Goal: Task Accomplishment & Management: Manage account settings

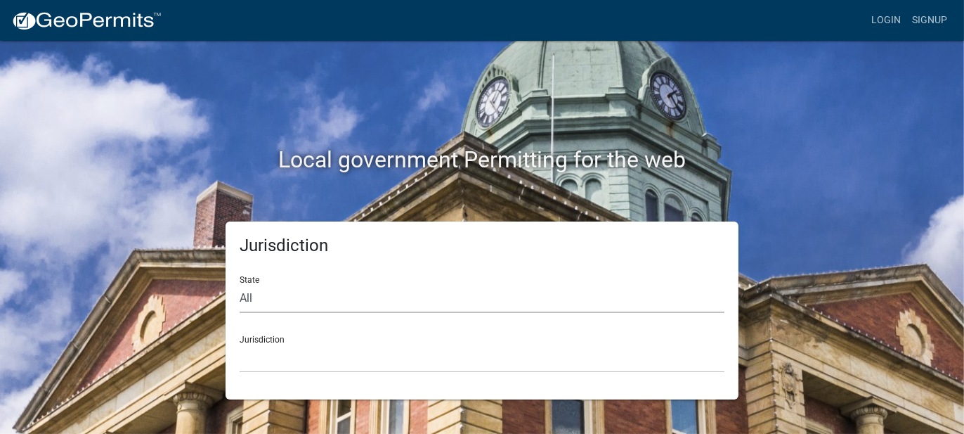
click at [272, 298] on select "All [US_STATE] [US_STATE] [US_STATE] [US_STATE] [US_STATE] [US_STATE] [US_STATE…" at bounding box center [482, 298] width 485 height 29
select select "[US_STATE]"
click at [240, 284] on select "All [US_STATE] [US_STATE] [US_STATE] [US_STATE] [US_STATE] [US_STATE] [US_STATE…" at bounding box center [482, 298] width 485 height 29
drag, startPoint x: 284, startPoint y: 346, endPoint x: 283, endPoint y: 353, distance: 7.9
click at [284, 346] on select "City of [GEOGRAPHIC_DATA], [US_STATE] City of [GEOGRAPHIC_DATA], [US_STATE] Cit…" at bounding box center [482, 358] width 485 height 29
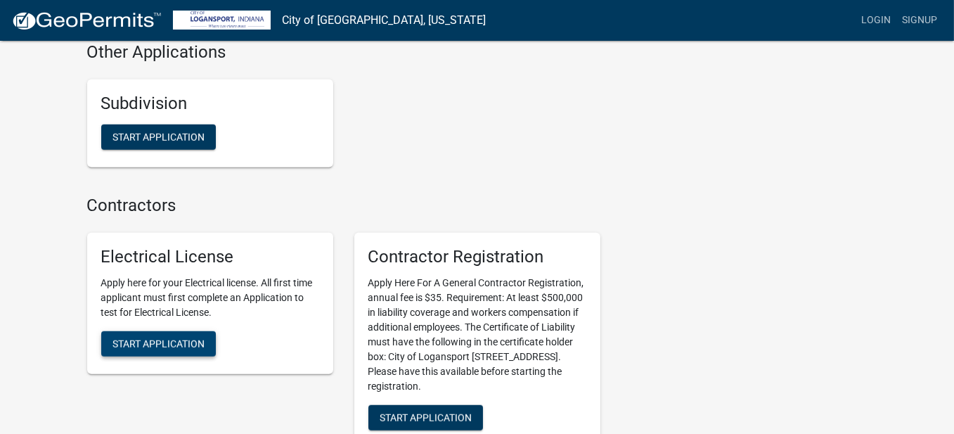
scroll to position [1476, 0]
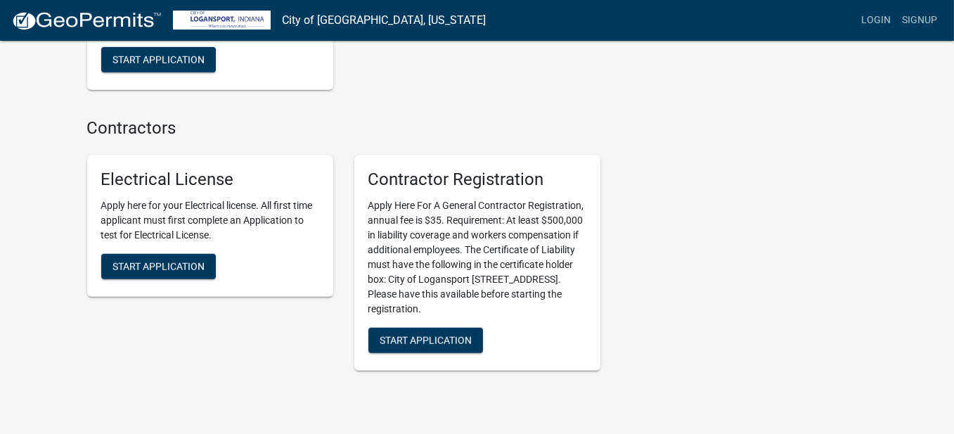
click at [876, 17] on link "Login" at bounding box center [875, 20] width 41 height 27
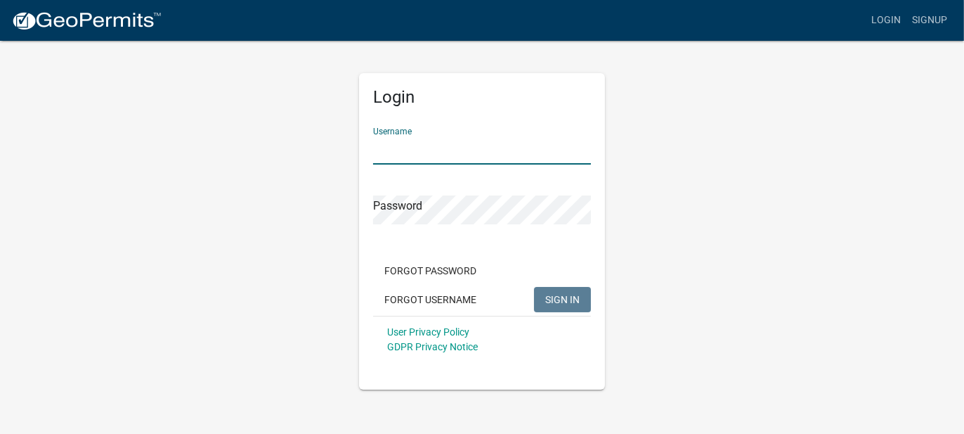
click at [404, 150] on input "Username" at bounding box center [482, 150] width 218 height 29
type input "[EMAIL_ADDRESS][DOMAIN_NAME]"
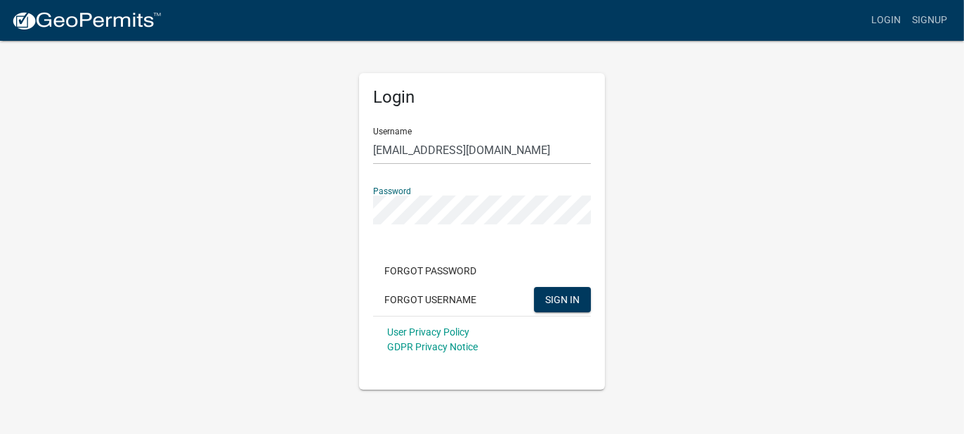
click at [534, 287] on button "SIGN IN" at bounding box center [562, 299] width 57 height 25
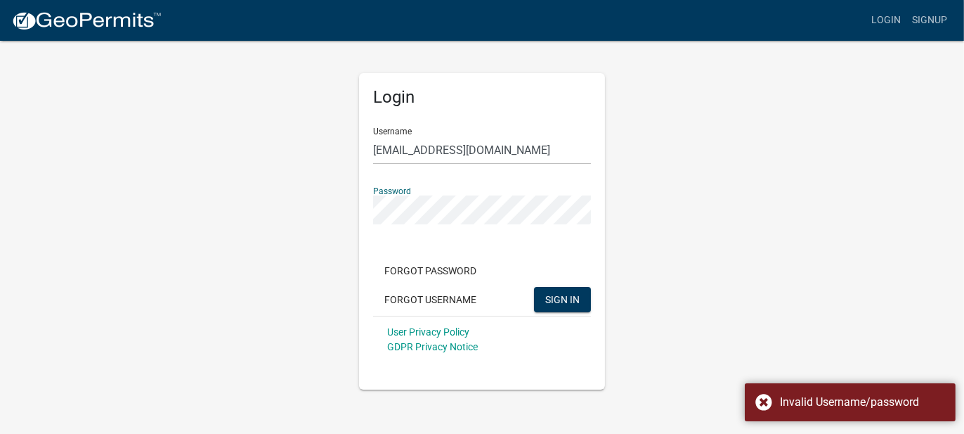
click at [161, 216] on div "Login Username [EMAIL_ADDRESS][DOMAIN_NAME] Password Forgot Password Forgot Use…" at bounding box center [482, 214] width 801 height 350
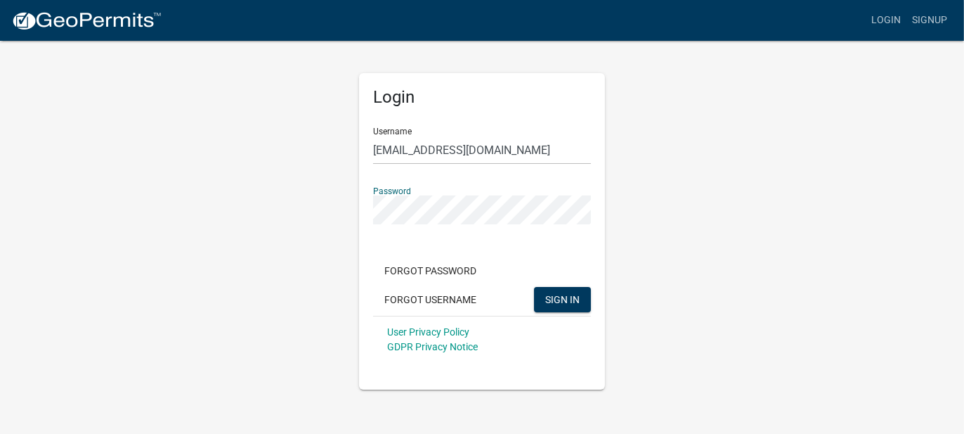
click at [534, 287] on button "SIGN IN" at bounding box center [562, 299] width 57 height 25
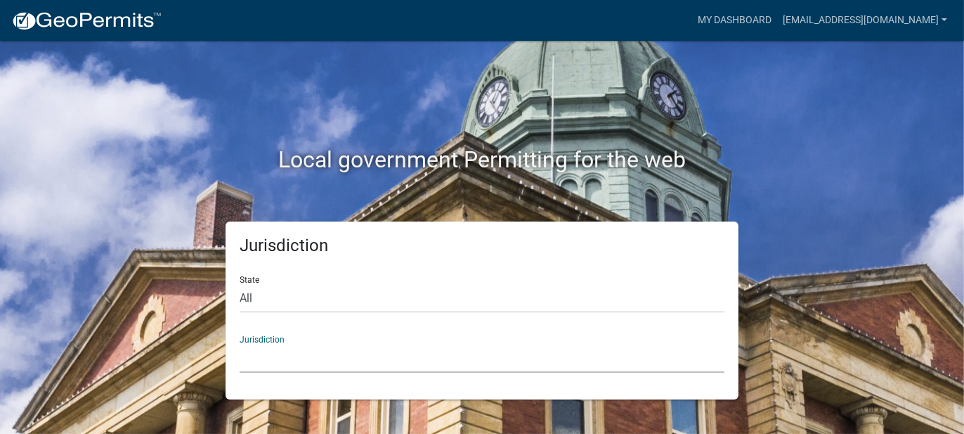
click at [307, 346] on select "[GEOGRAPHIC_DATA], [US_STATE] [GEOGRAPHIC_DATA], [US_STATE][PERSON_NAME][GEOGRA…" at bounding box center [482, 358] width 485 height 29
drag, startPoint x: 172, startPoint y: 264, endPoint x: 233, endPoint y: 274, distance: 61.9
click at [172, 264] on div "Jurisdiction State All [US_STATE] [US_STATE] [US_STATE] [US_STATE] [US_STATE] […" at bounding box center [482, 310] width 801 height 178
click at [262, 291] on select "All [US_STATE] [US_STATE] [US_STATE] [US_STATE] [US_STATE] [US_STATE] [US_STATE…" at bounding box center [482, 298] width 485 height 29
select select "[US_STATE]"
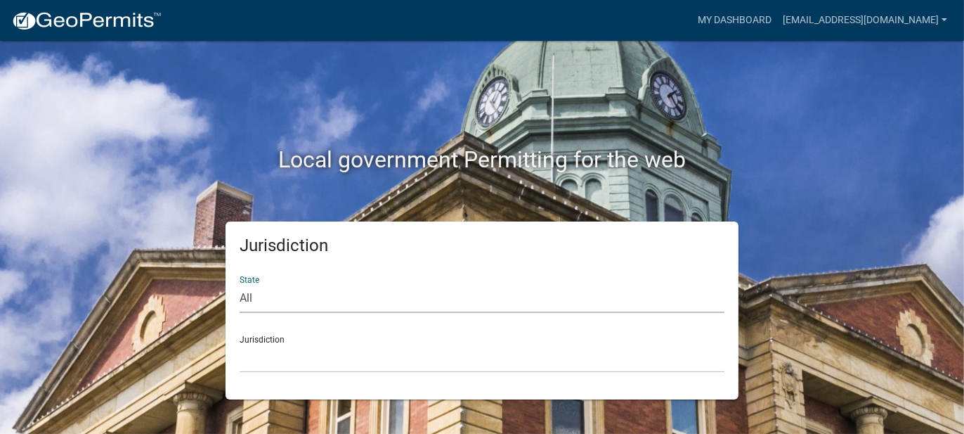
click at [240, 284] on select "All [US_STATE] [US_STATE] [US_STATE] [US_STATE] [US_STATE] [US_STATE] [US_STATE…" at bounding box center [482, 298] width 485 height 29
click at [285, 335] on div "Jurisdiction City of [GEOGRAPHIC_DATA], [US_STATE] City of [GEOGRAPHIC_DATA], […" at bounding box center [482, 348] width 485 height 48
click at [281, 359] on select "City of [GEOGRAPHIC_DATA], [US_STATE] City of [GEOGRAPHIC_DATA], [US_STATE] Cit…" at bounding box center [482, 358] width 485 height 29
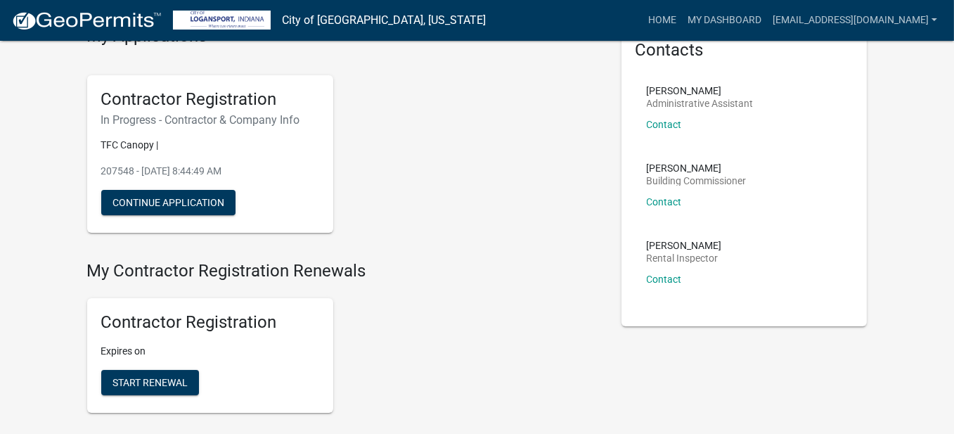
scroll to position [70, 0]
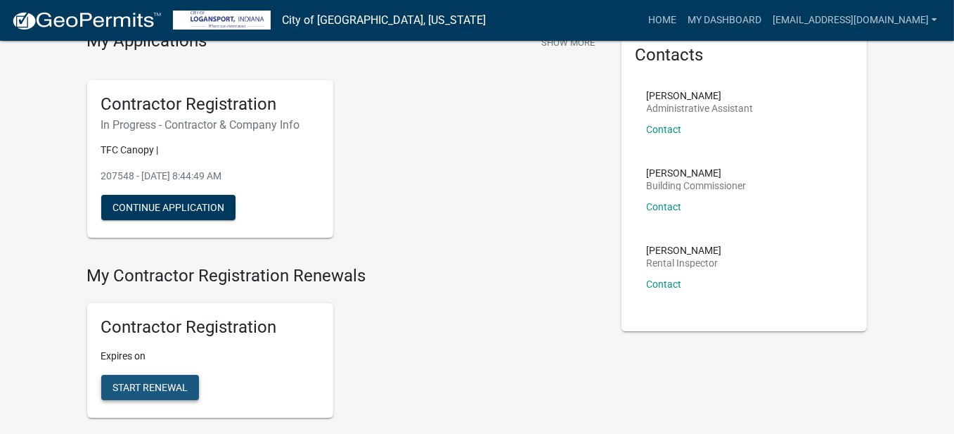
click at [155, 389] on span "Start Renewal" at bounding box center [149, 387] width 75 height 11
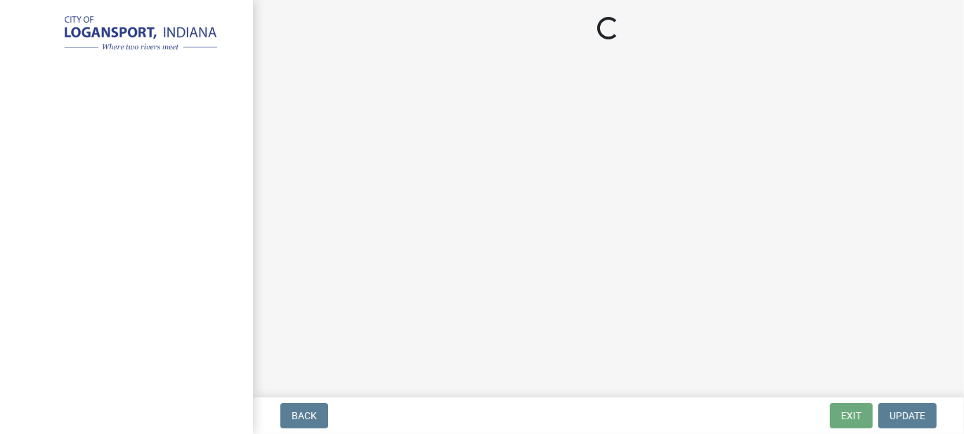
select select "IN"
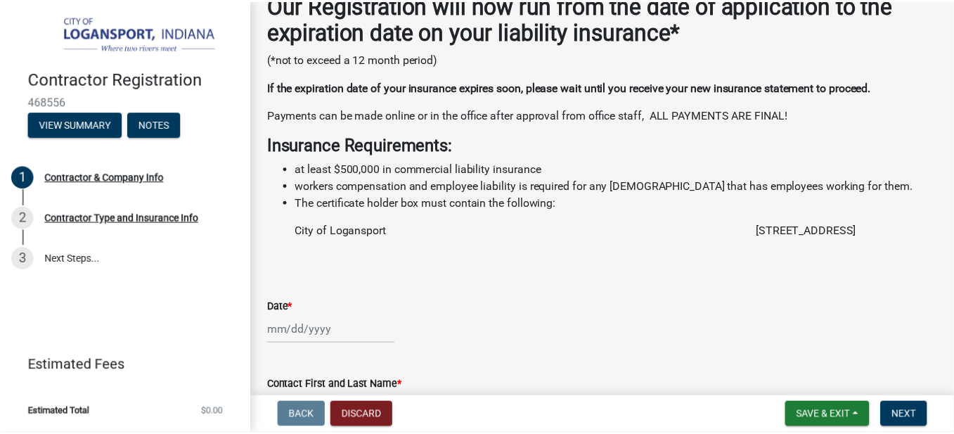
scroll to position [302, 0]
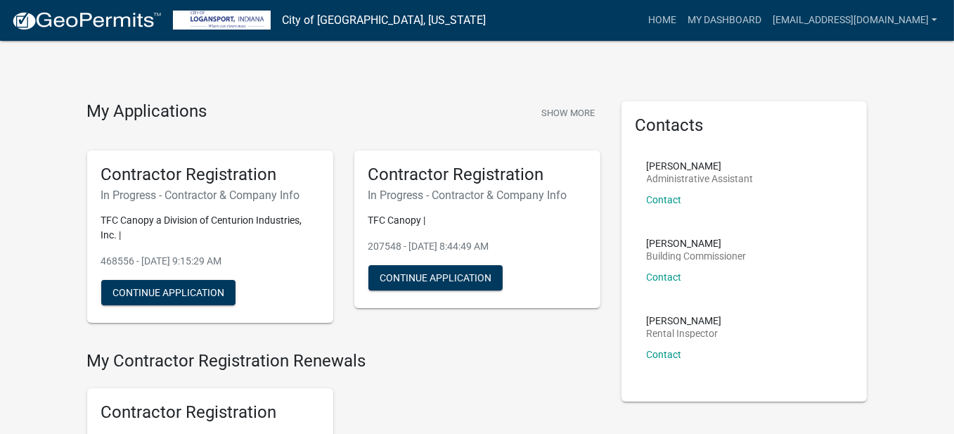
click at [871, 284] on div "Contacts [PERSON_NAME] Administrative Assistant Contact [PERSON_NAME] Building …" at bounding box center [744, 251] width 267 height 300
click at [743, 17] on link "My Dashboard" at bounding box center [724, 20] width 85 height 27
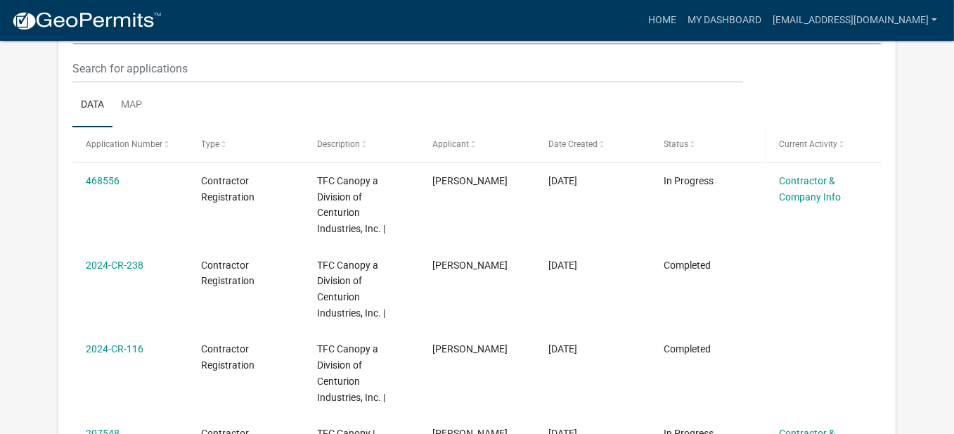
scroll to position [186, 0]
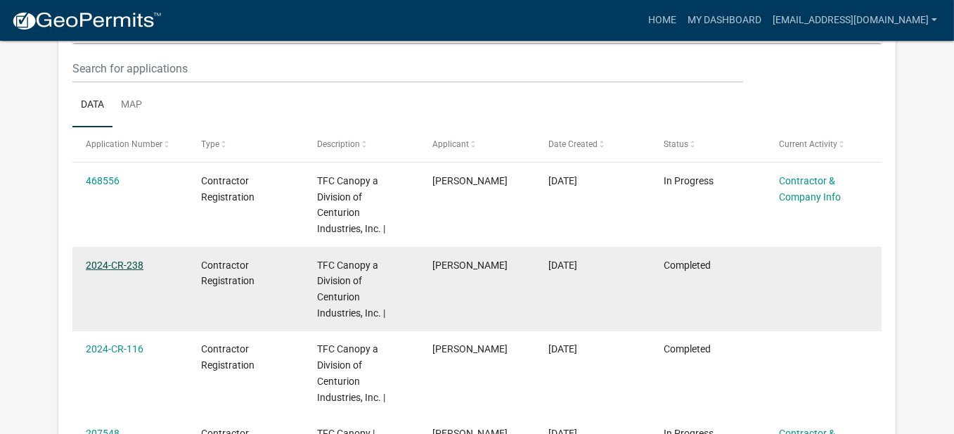
click at [117, 259] on link "2024-CR-238" at bounding box center [115, 264] width 58 height 11
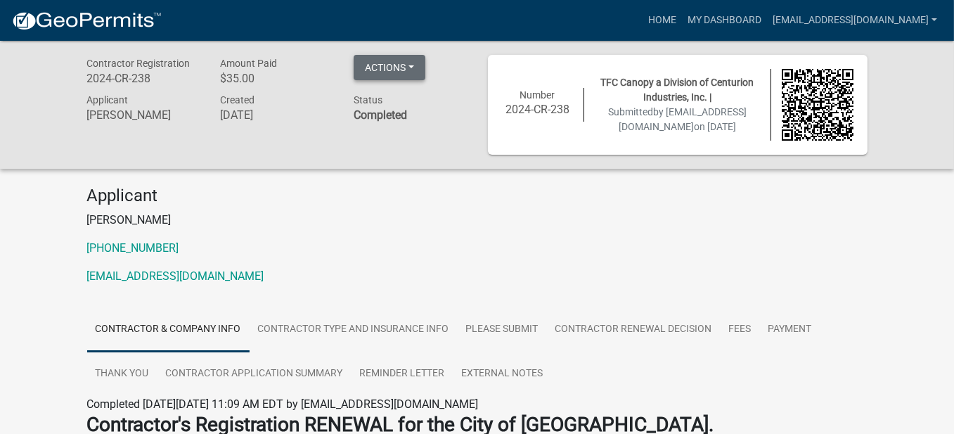
click at [413, 64] on button "Actions" at bounding box center [389, 67] width 72 height 25
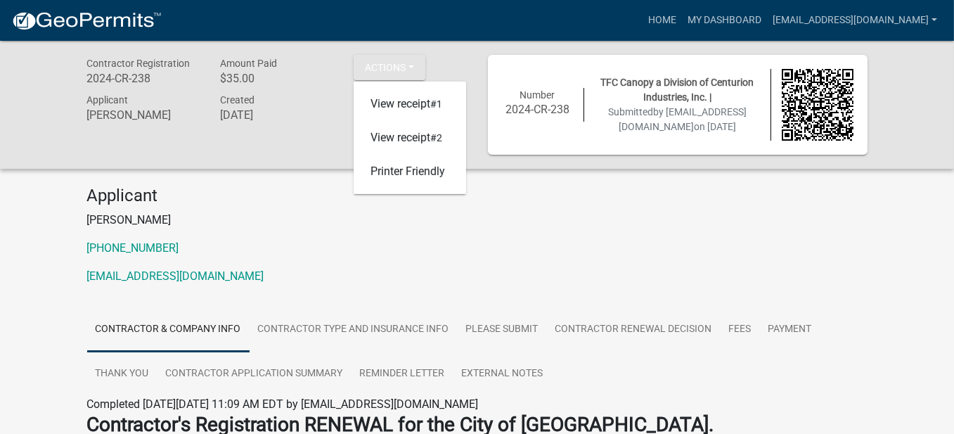
click at [527, 278] on p "[EMAIL_ADDRESS][DOMAIN_NAME]" at bounding box center [477, 276] width 780 height 17
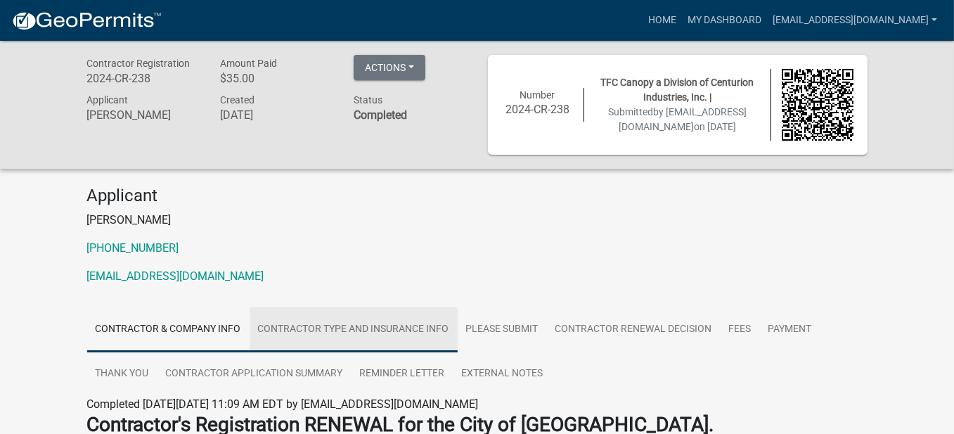
click at [363, 333] on link "Contractor Type and Insurance Info" at bounding box center [353, 329] width 208 height 45
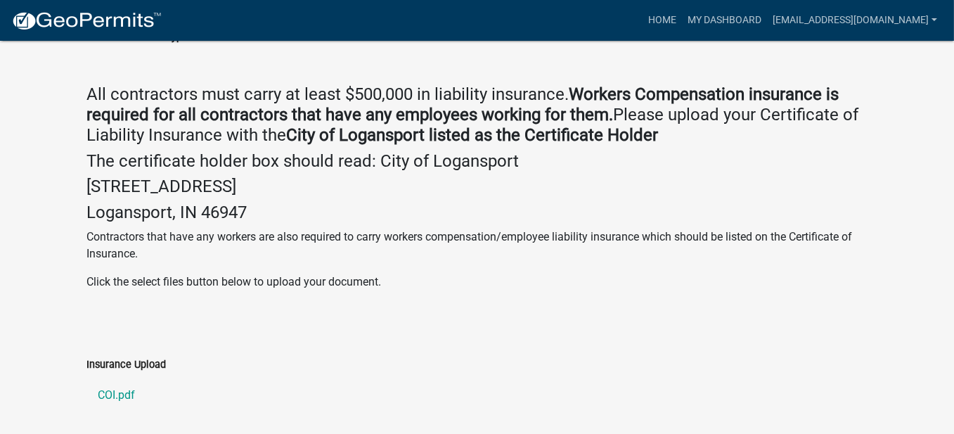
scroll to position [93, 0]
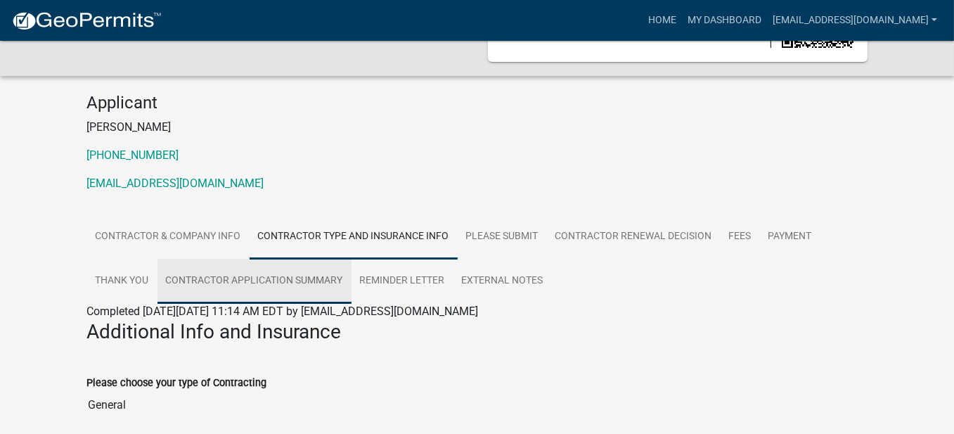
click at [326, 276] on link "Contractor Application Summary" at bounding box center [254, 281] width 194 height 45
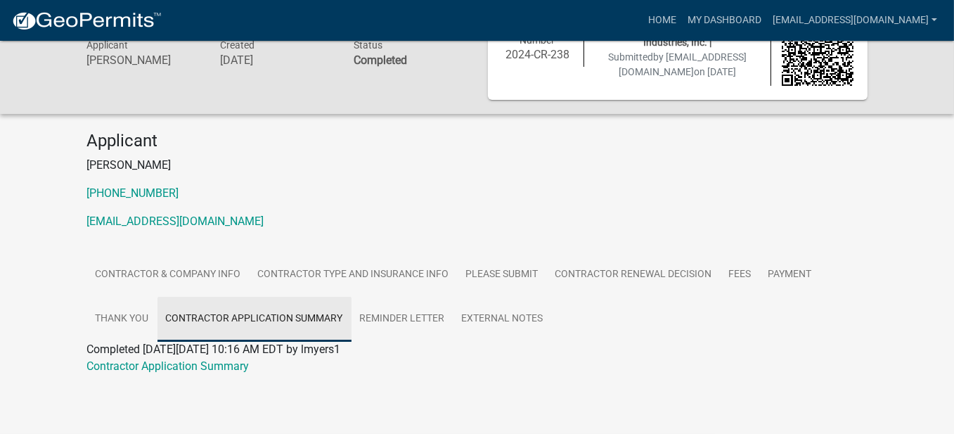
scroll to position [56, 0]
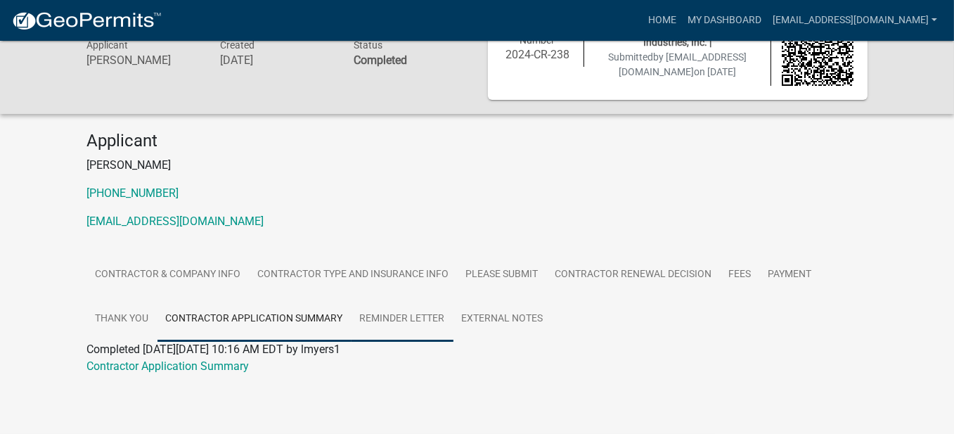
click at [401, 317] on link "Reminder Letter" at bounding box center [402, 319] width 102 height 45
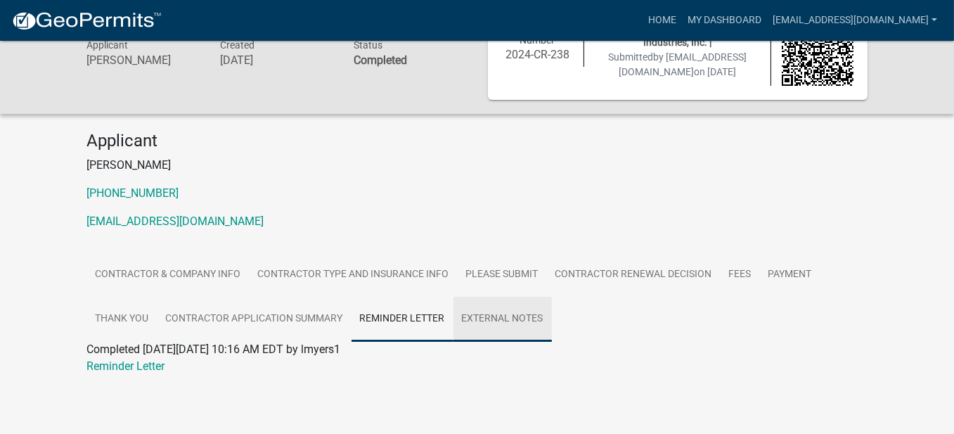
click at [521, 314] on link "External Notes" at bounding box center [502, 319] width 98 height 45
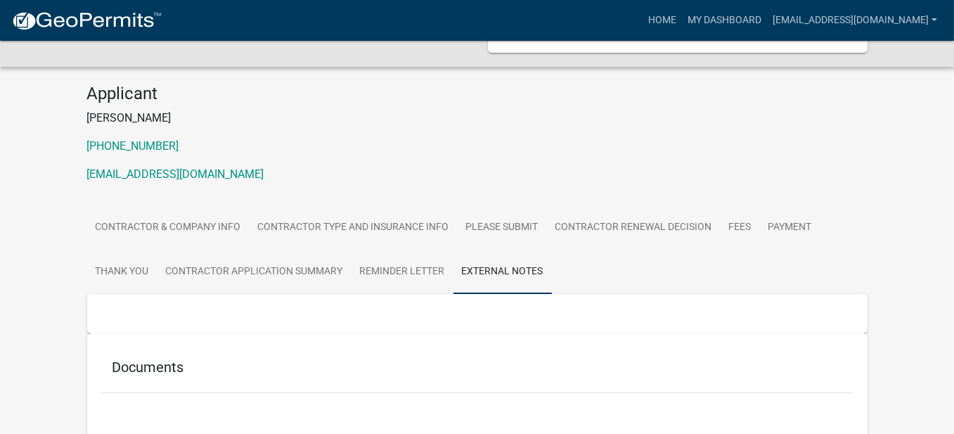
scroll to position [173, 0]
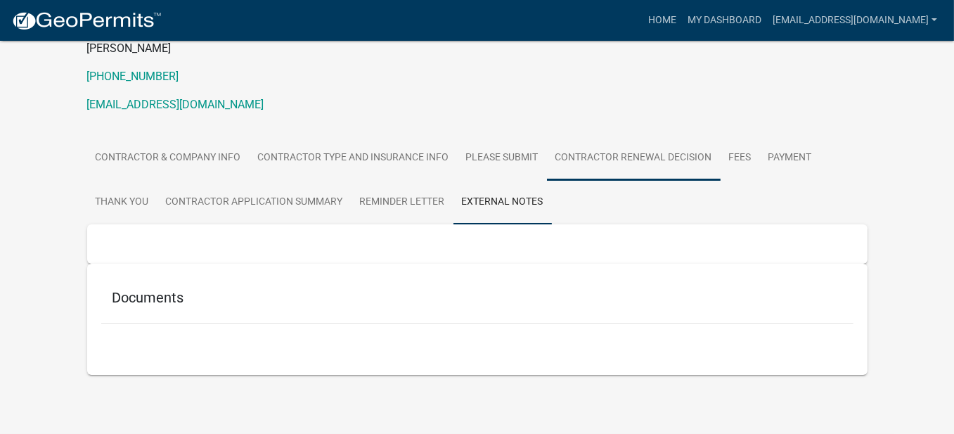
click at [678, 149] on link "Contractor Renewal Decision" at bounding box center [634, 158] width 174 height 45
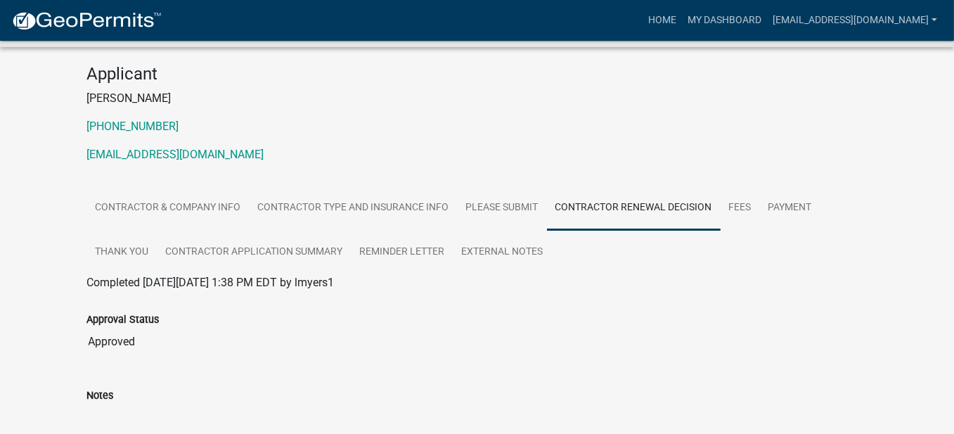
scroll to position [0, 0]
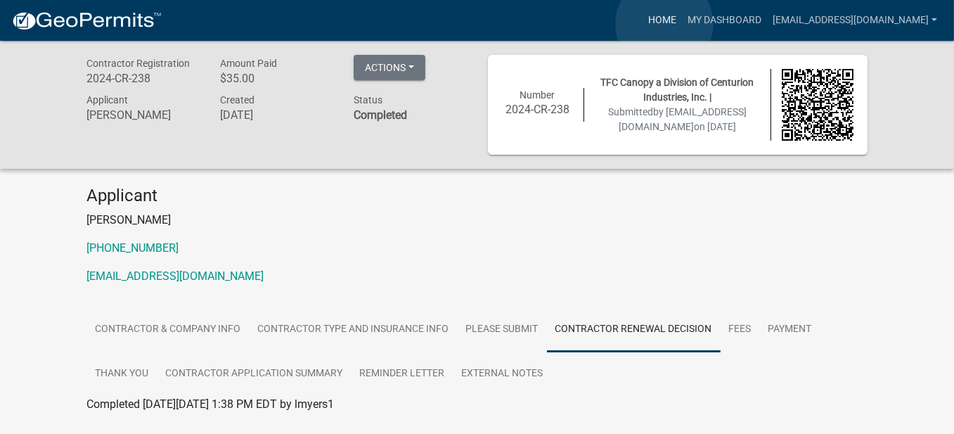
click at [664, 24] on link "Home" at bounding box center [661, 20] width 39 height 27
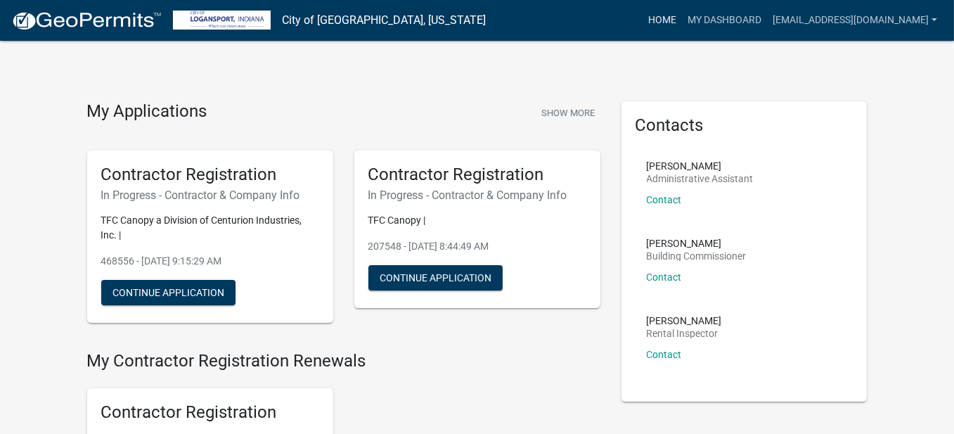
click at [648, 22] on link "Home" at bounding box center [661, 20] width 39 height 27
click at [723, 25] on link "My Dashboard" at bounding box center [724, 20] width 85 height 27
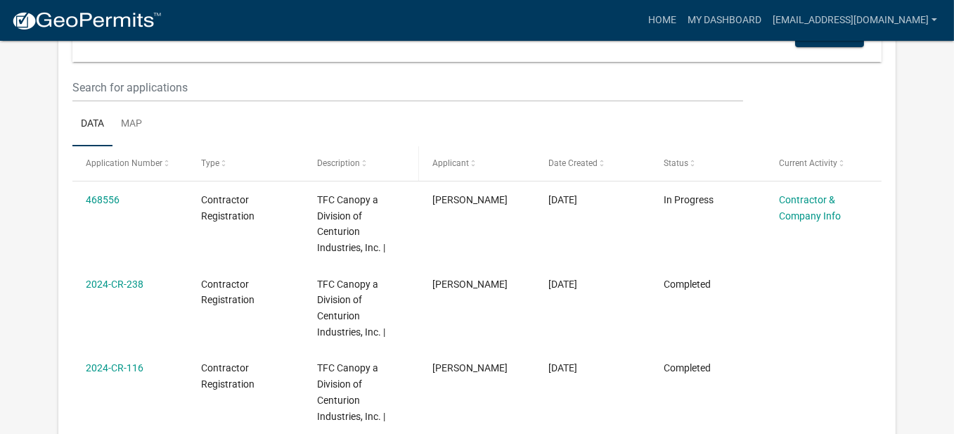
scroll to position [437, 0]
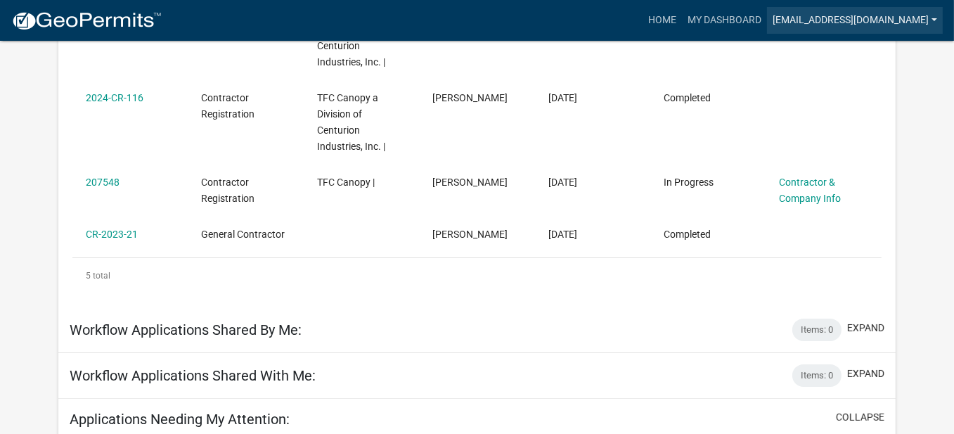
click at [873, 17] on link "[EMAIL_ADDRESS][DOMAIN_NAME]" at bounding box center [855, 20] width 176 height 27
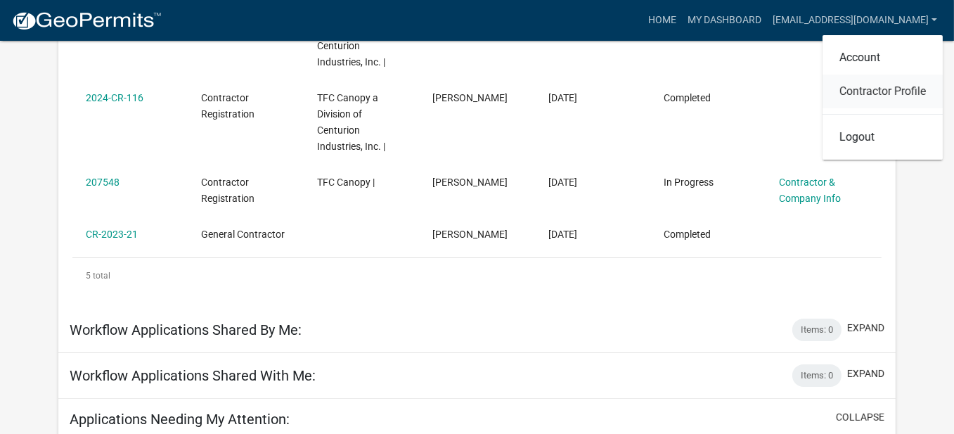
click at [885, 91] on link "Contractor Profile" at bounding box center [882, 91] width 120 height 34
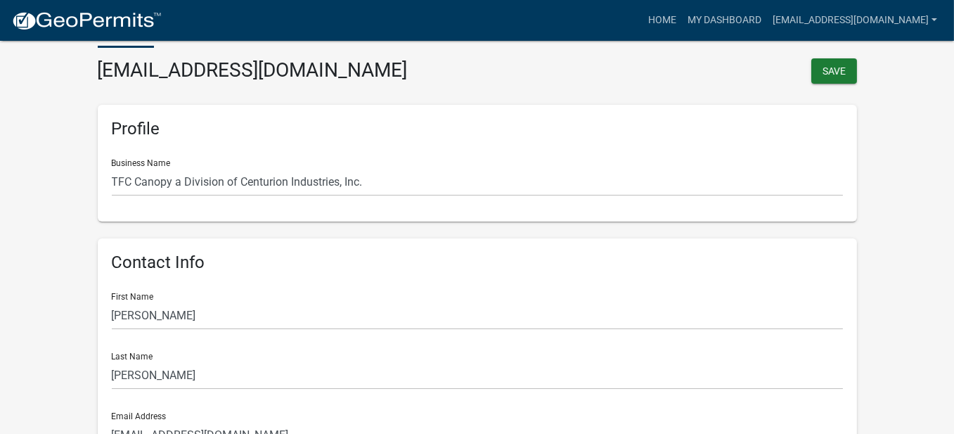
scroll to position [61, 0]
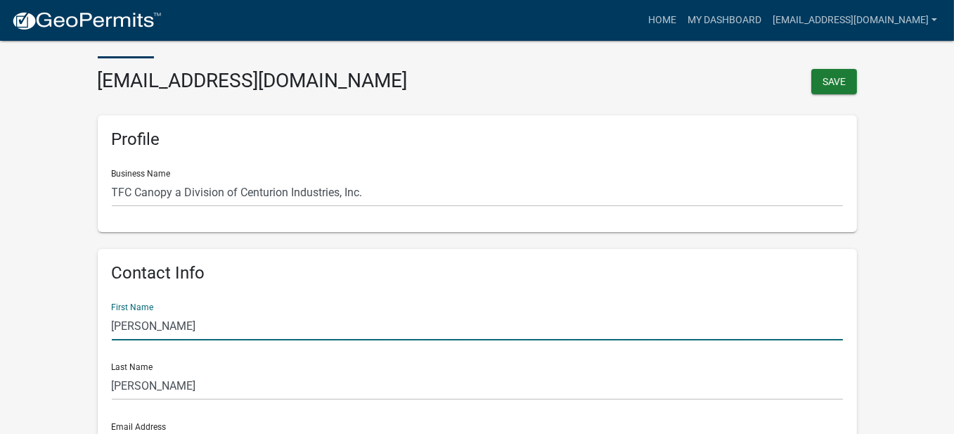
drag, startPoint x: 143, startPoint y: 326, endPoint x: 3, endPoint y: 332, distance: 140.7
type input "[PERSON_NAME]"
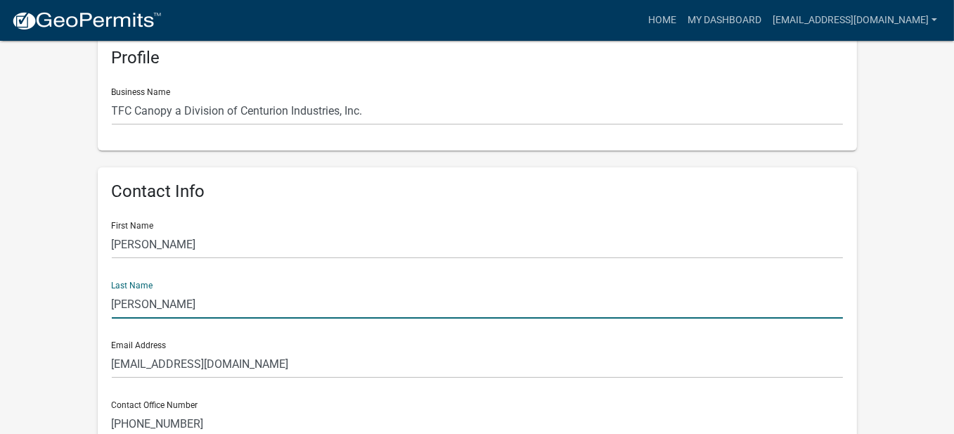
scroll to position [272, 0]
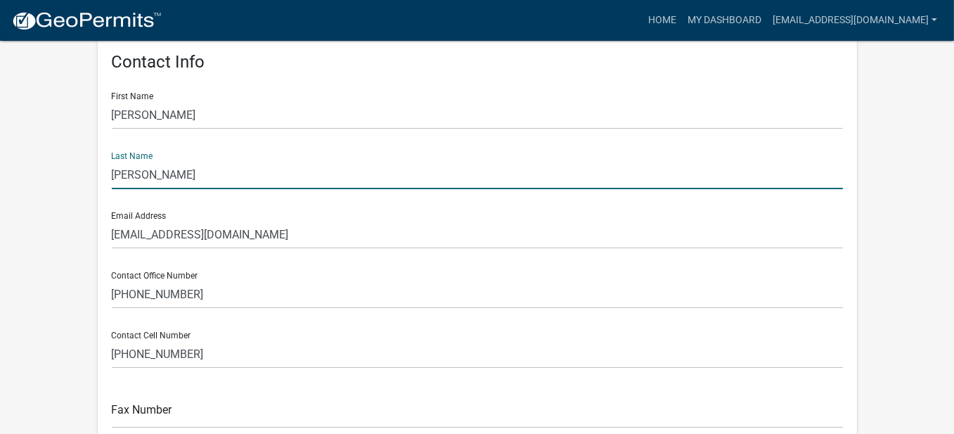
type input "[PERSON_NAME]"
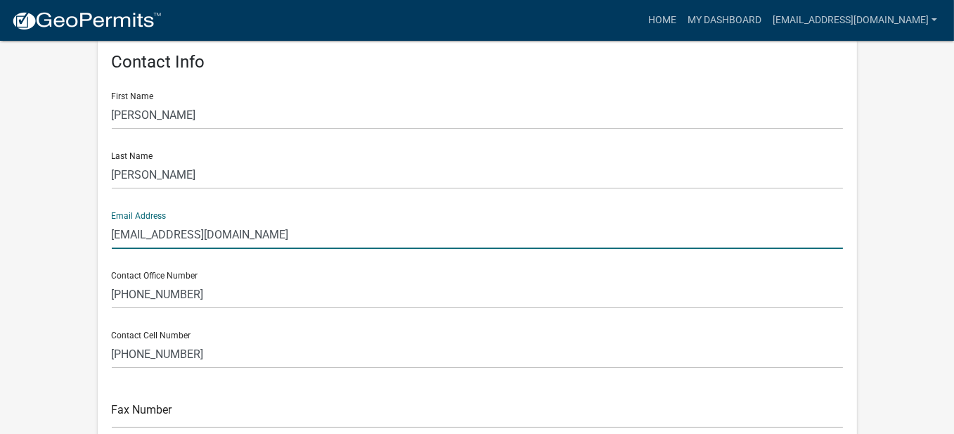
drag, startPoint x: 143, startPoint y: 233, endPoint x: -76, endPoint y: 266, distance: 221.0
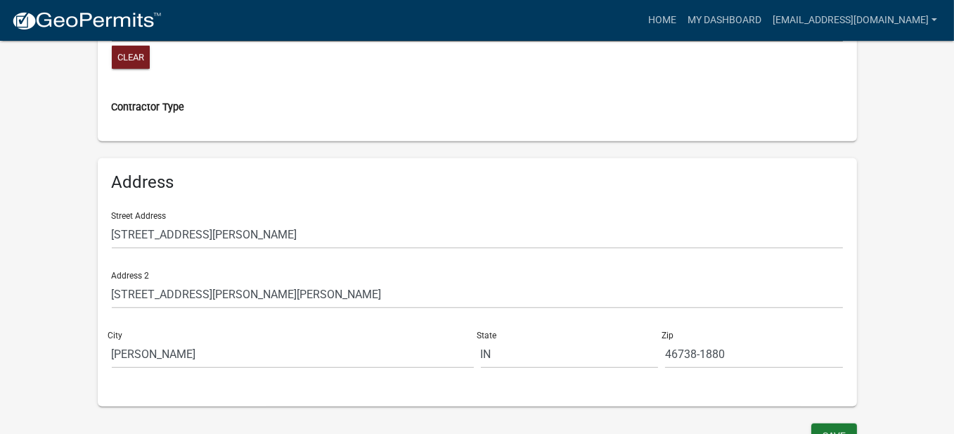
scroll to position [1235, 0]
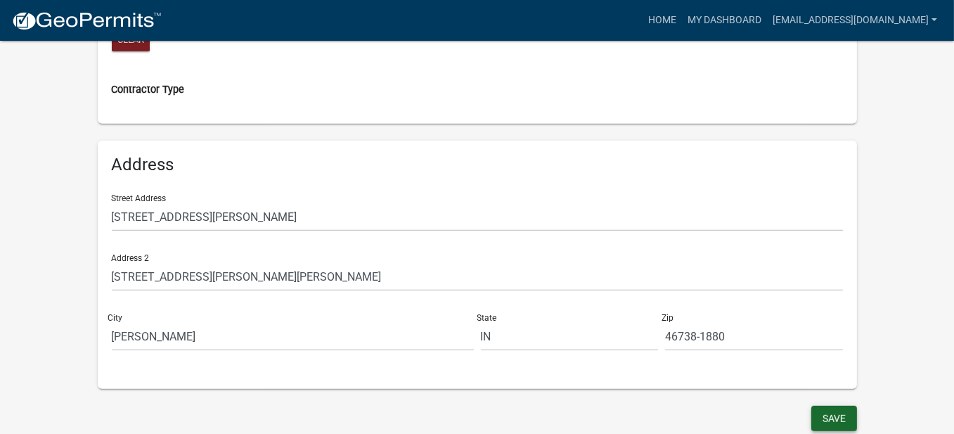
type input "[EMAIL_ADDRESS][DOMAIN_NAME]"
click at [843, 416] on button "Save" at bounding box center [834, 417] width 46 height 25
click at [669, 20] on link "Home" at bounding box center [661, 20] width 39 height 27
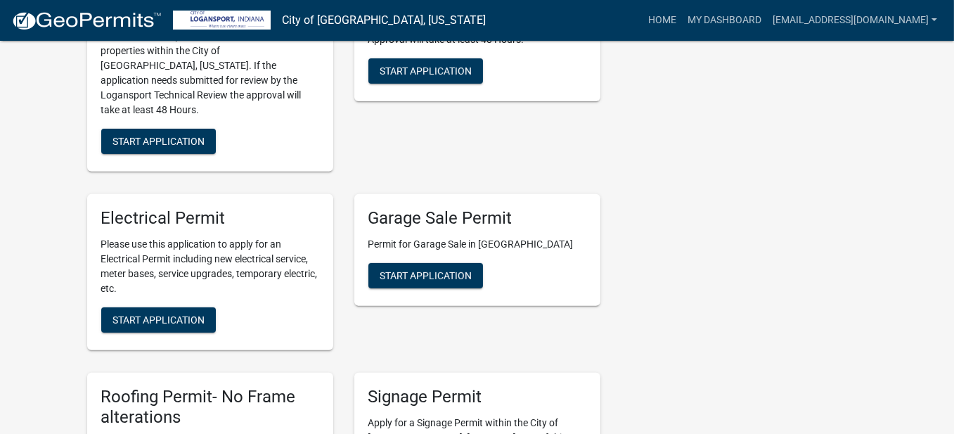
scroll to position [703, 0]
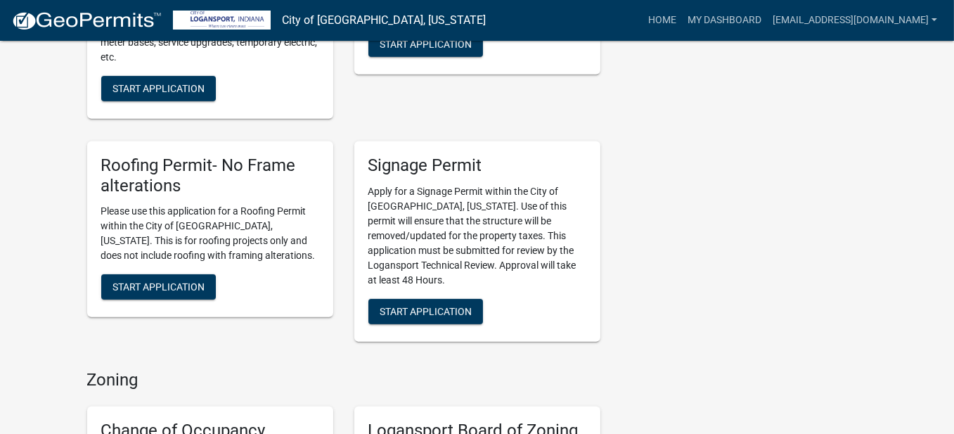
scroll to position [914, 0]
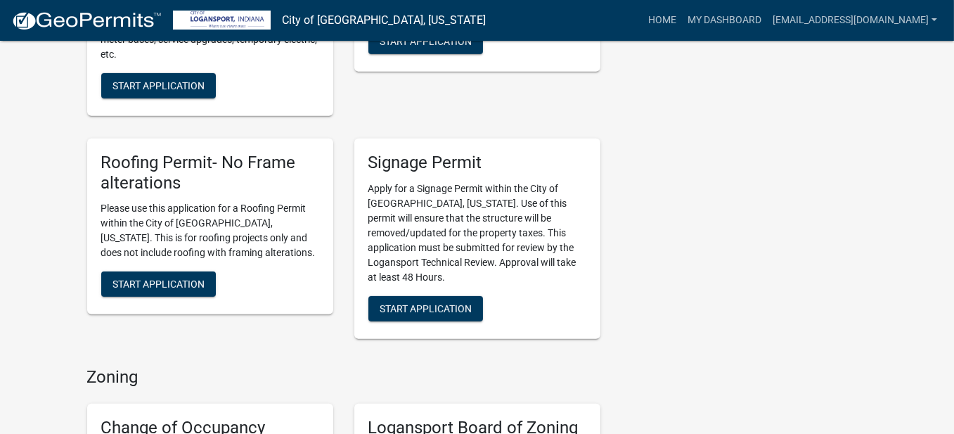
click at [843, 191] on div "Contacts [PERSON_NAME] Administrative Assistant Contact [PERSON_NAME] Building …" at bounding box center [744, 252] width 267 height 2129
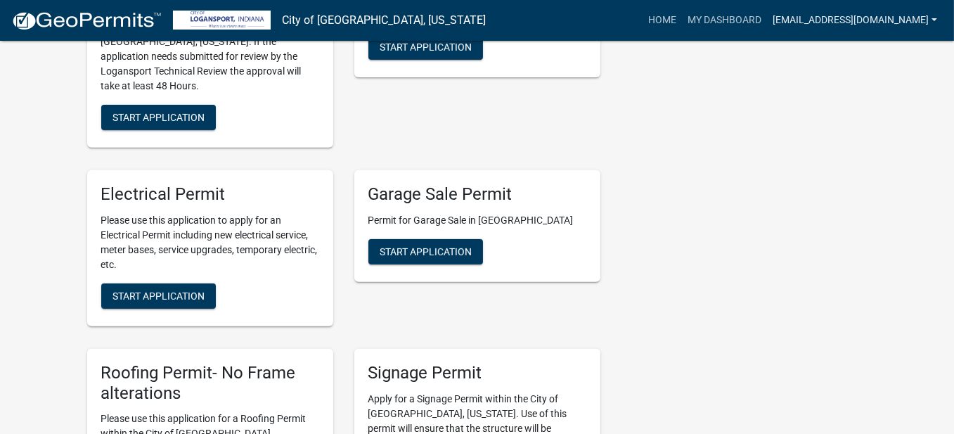
scroll to position [703, 0]
